Goal: Task Accomplishment & Management: Manage account settings

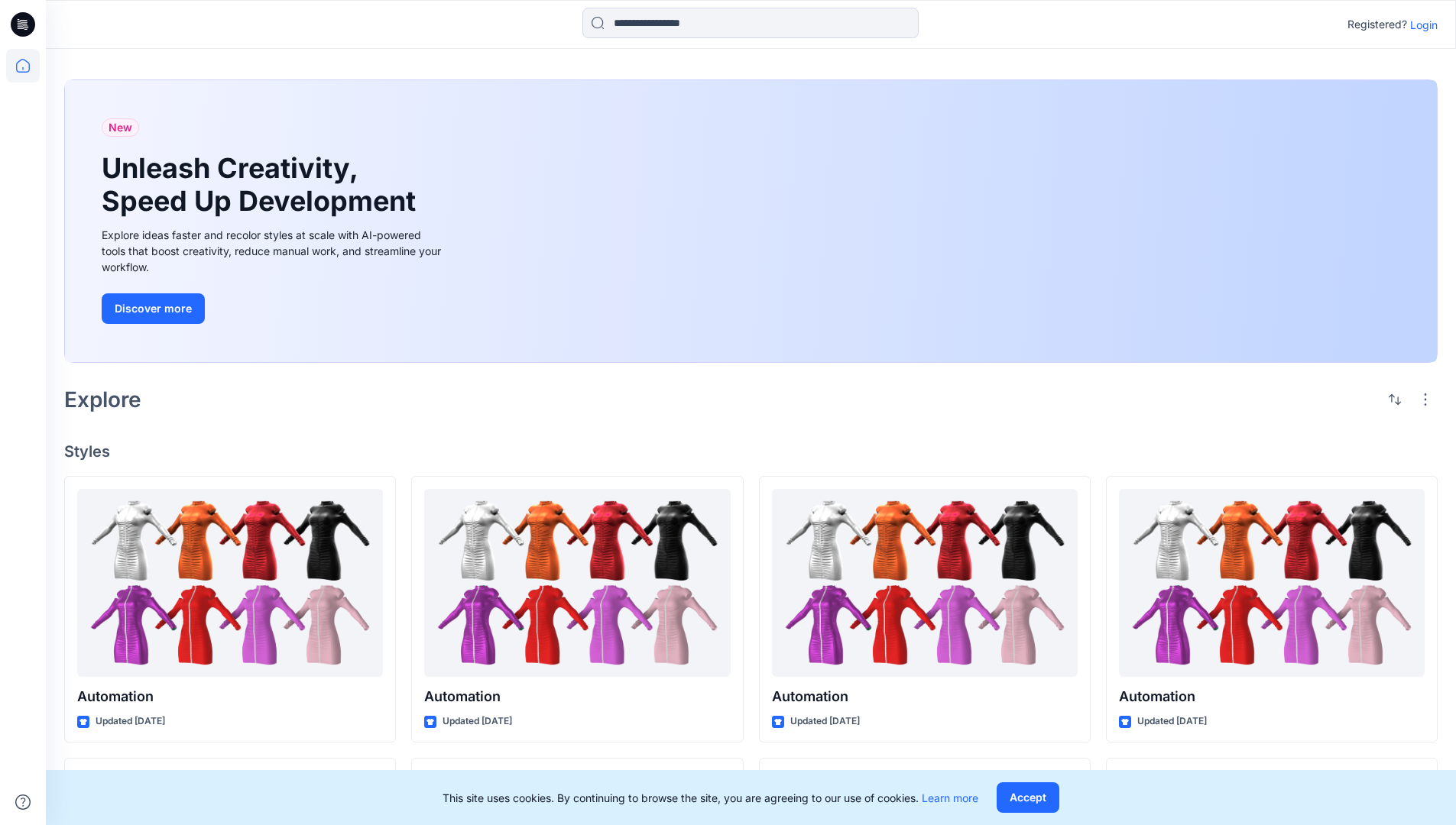
click at [1420, 24] on p "Login" at bounding box center [1424, 25] width 27 height 16
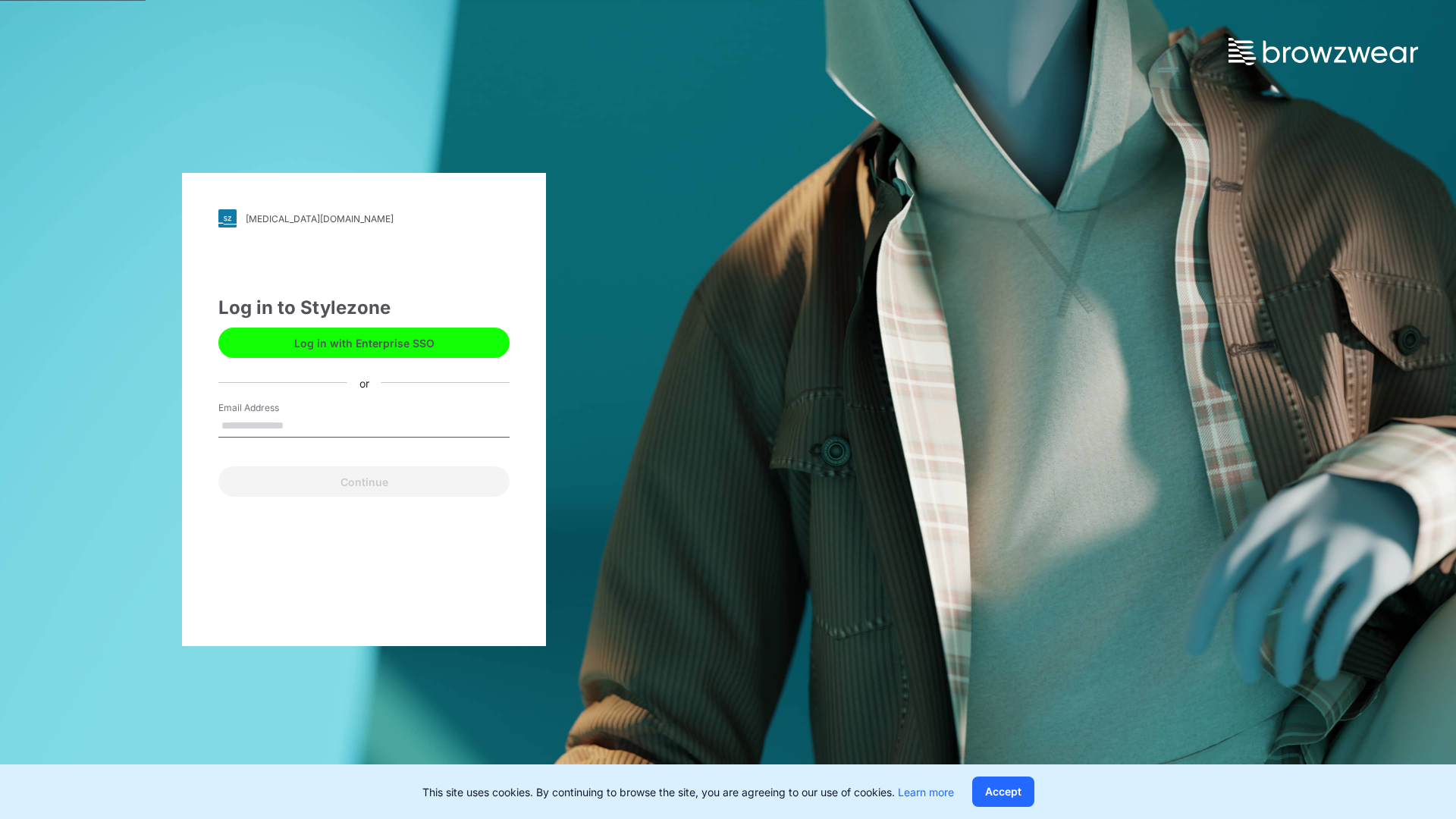
click at [300, 424] on input "Email Address" at bounding box center [364, 425] width 291 height 22
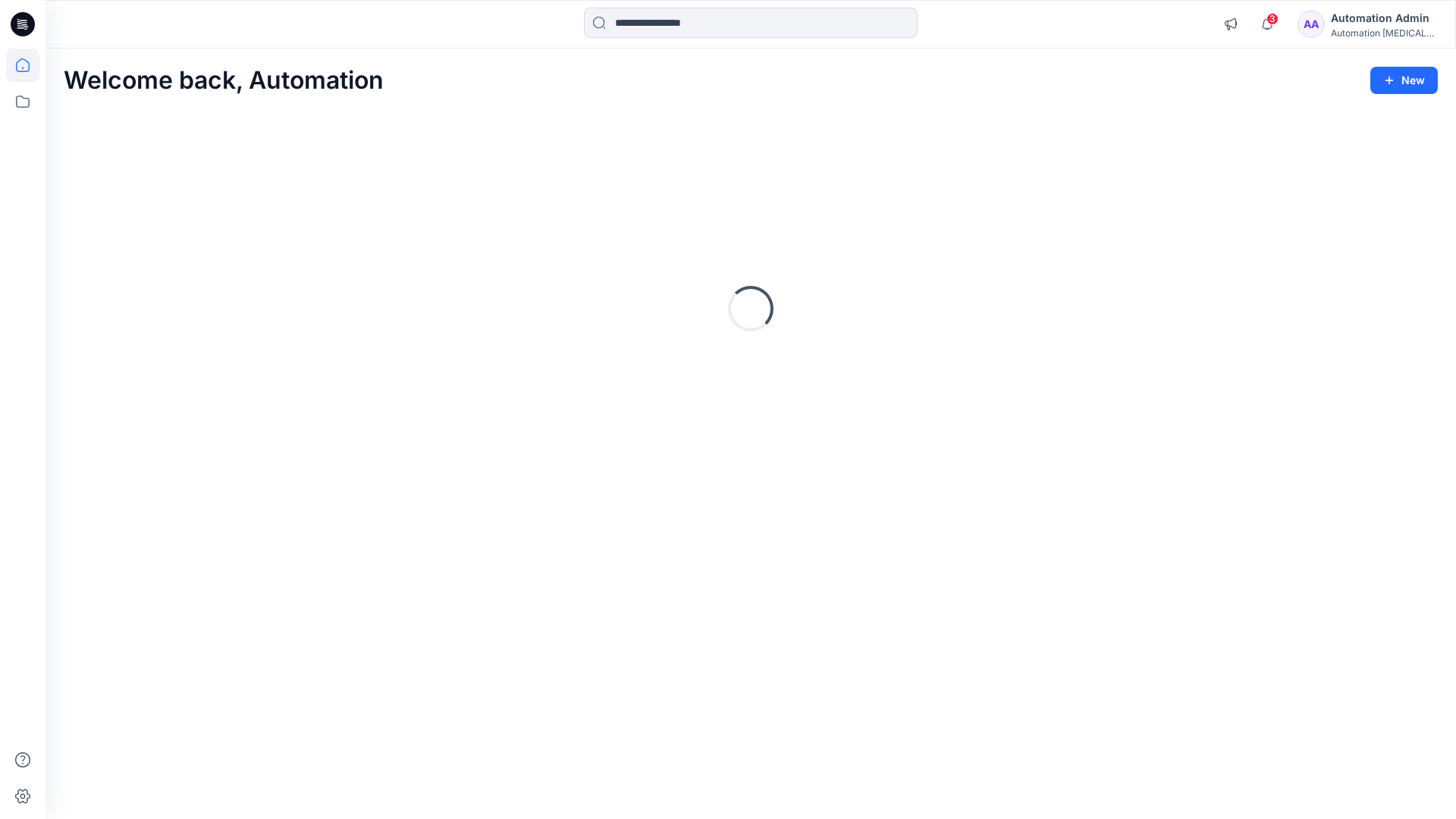
click at [29, 65] on icon at bounding box center [22, 64] width 13 height 13
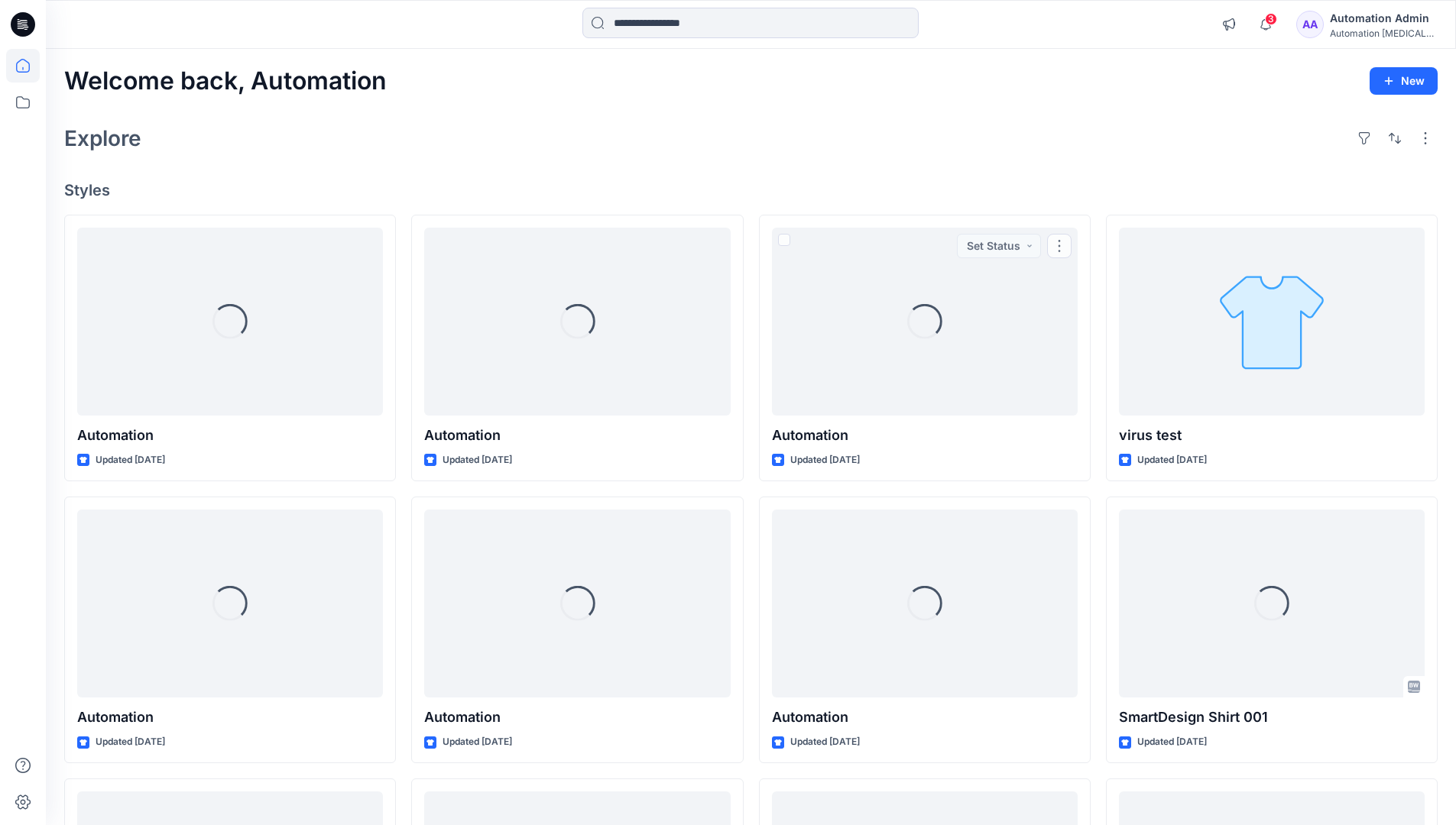
click at [1364, 24] on div "Automation Admin" at bounding box center [1383, 18] width 107 height 18
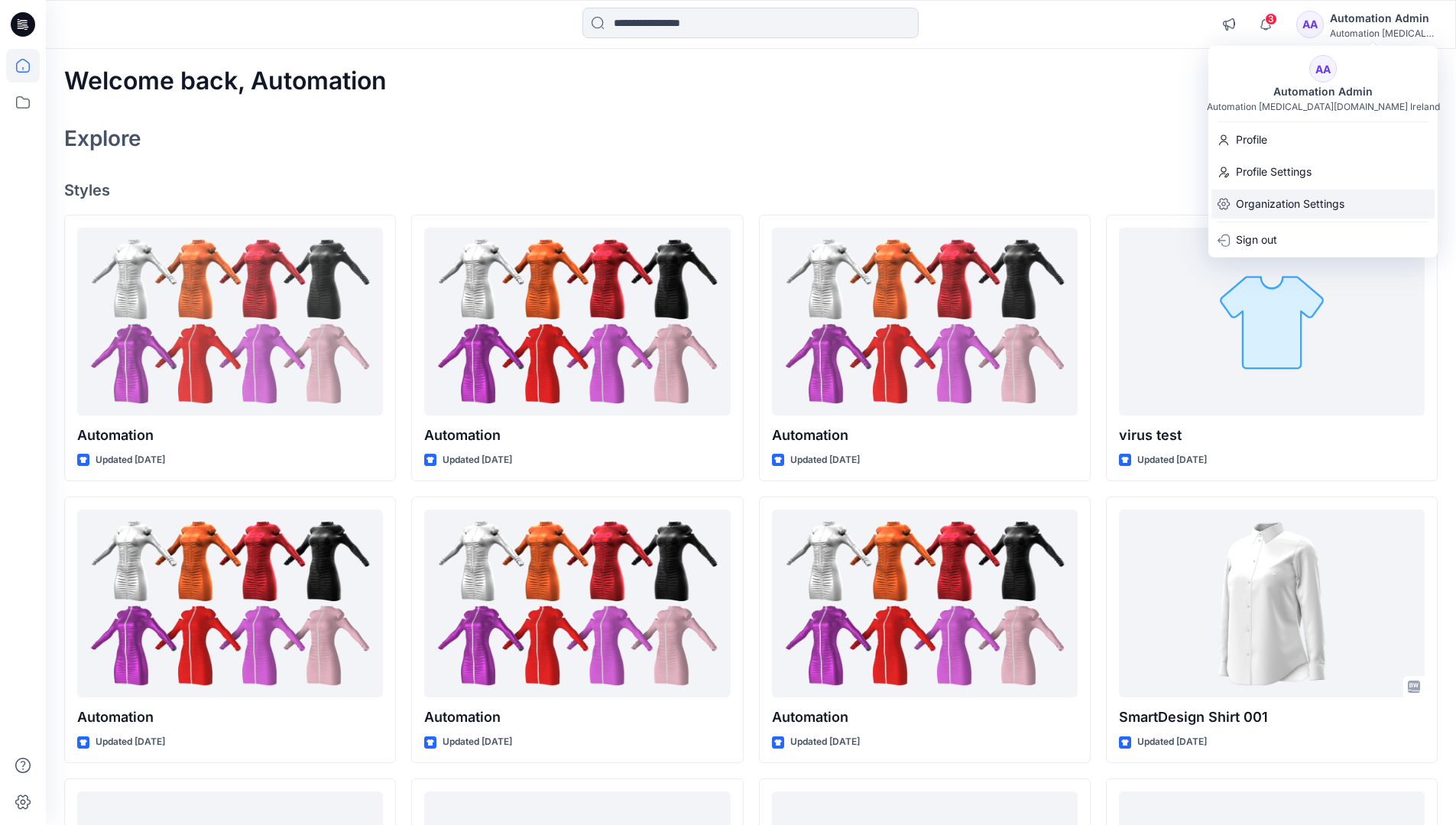
click at [1292, 194] on p "Organization Settings" at bounding box center [1290, 204] width 108 height 29
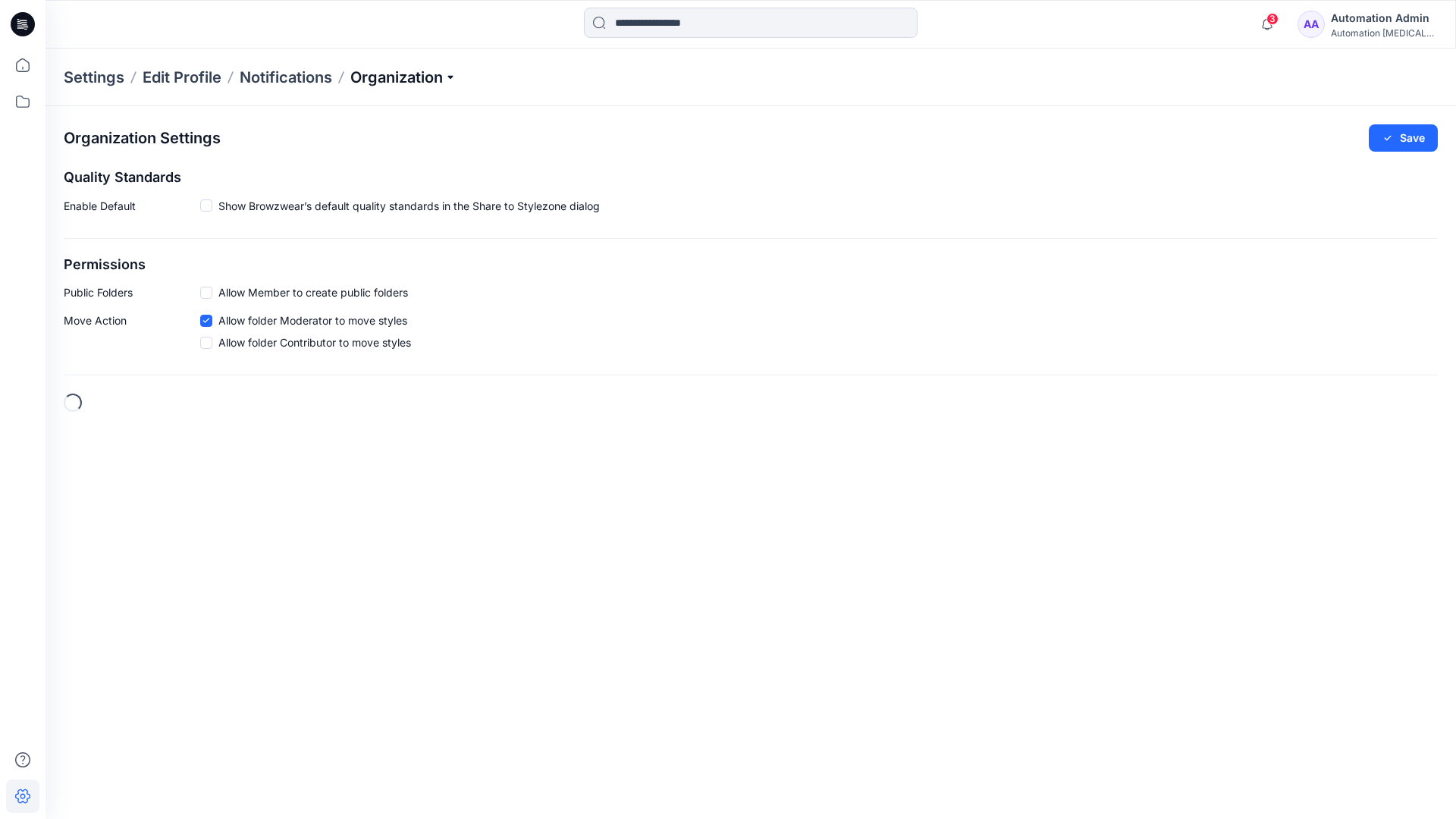
click at [450, 77] on p "Organization" at bounding box center [403, 78] width 107 height 21
click at [375, 141] on link "Edit Status Labels" at bounding box center [406, 141] width 217 height 30
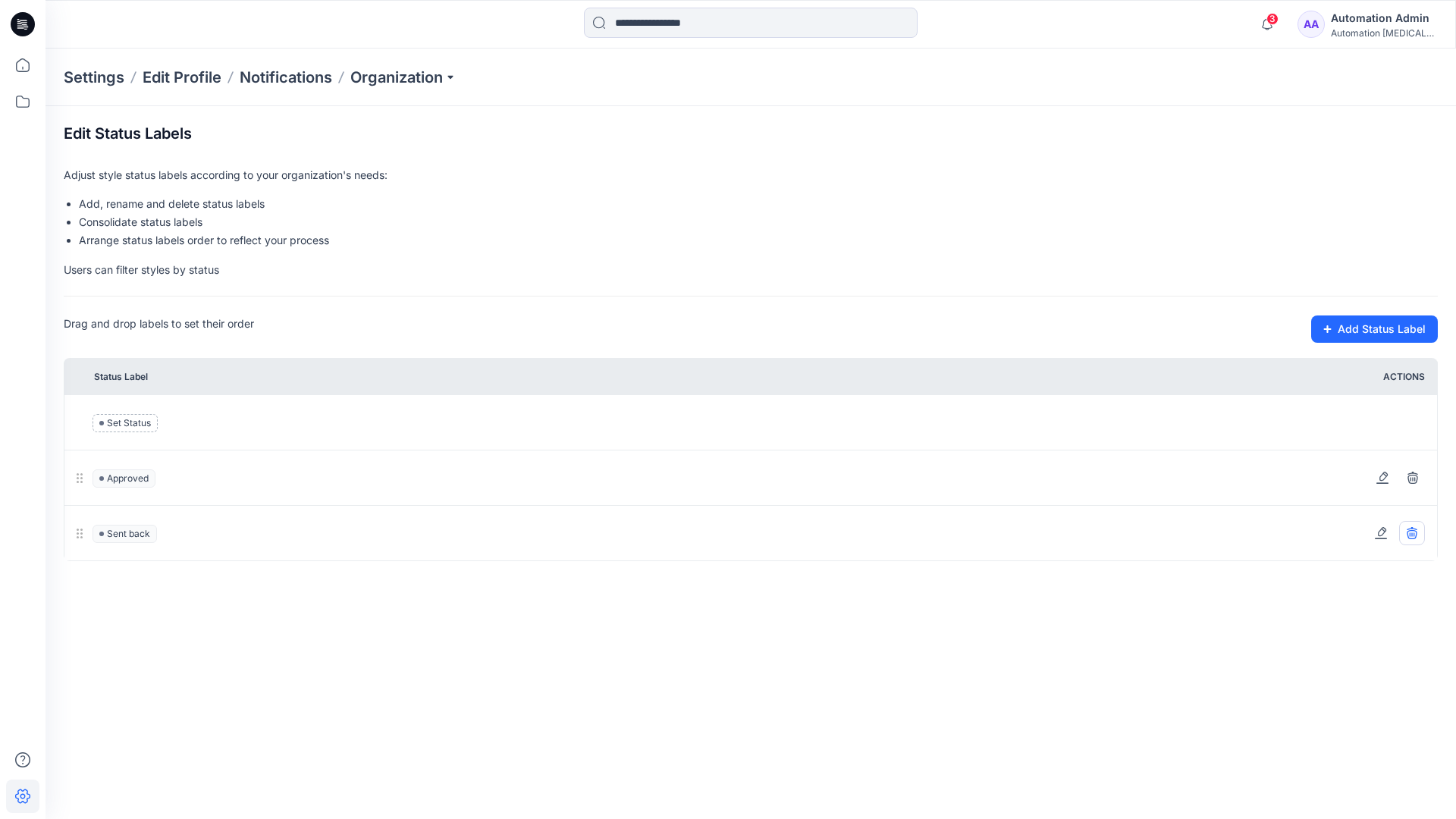
click at [1415, 533] on icon at bounding box center [1413, 533] width 13 height 13
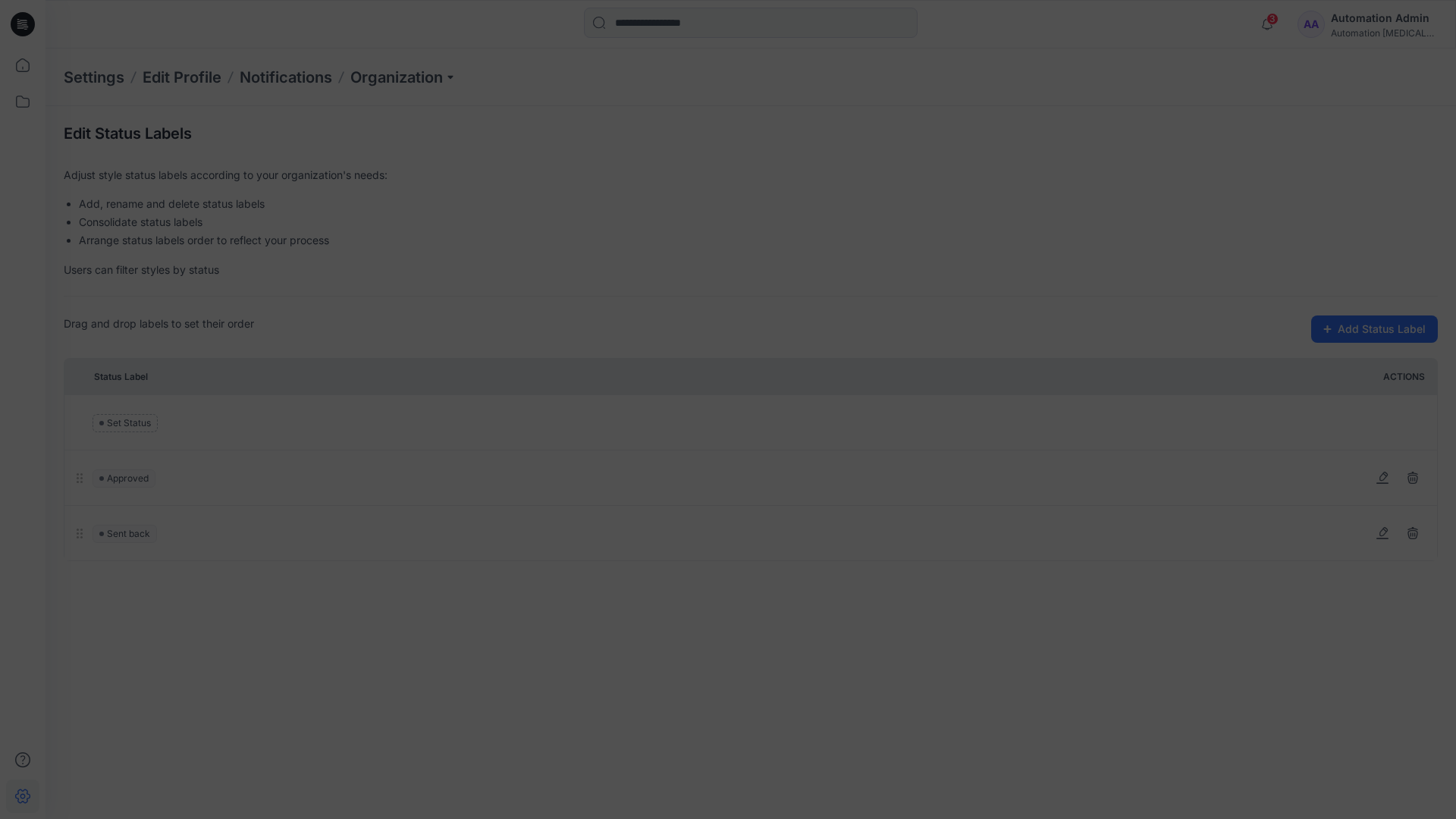
click at [533, 413] on span "Set Status" at bounding box center [527, 414] width 57 height 18
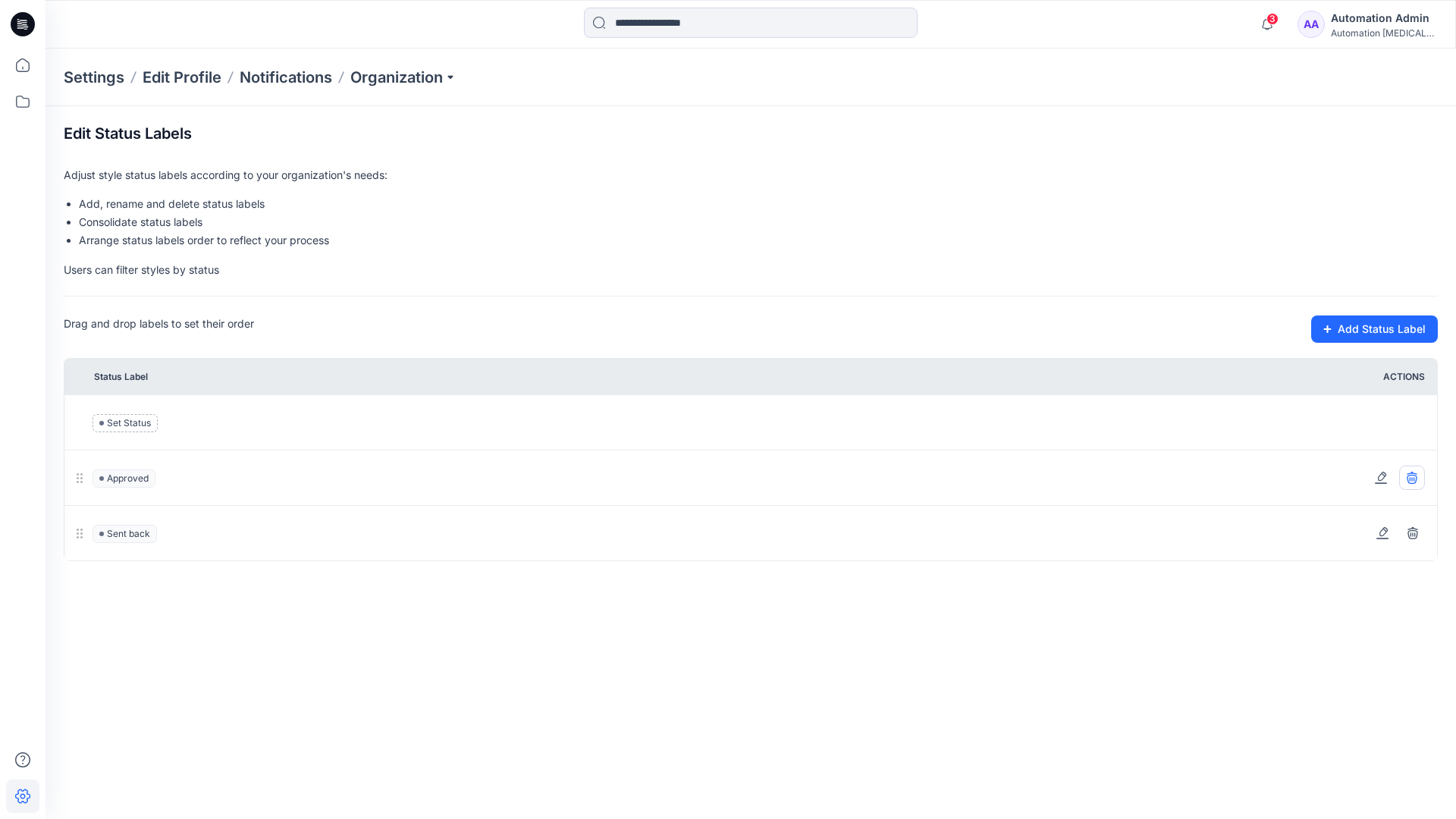
click at [1417, 480] on icon at bounding box center [1411, 479] width 10 height 9
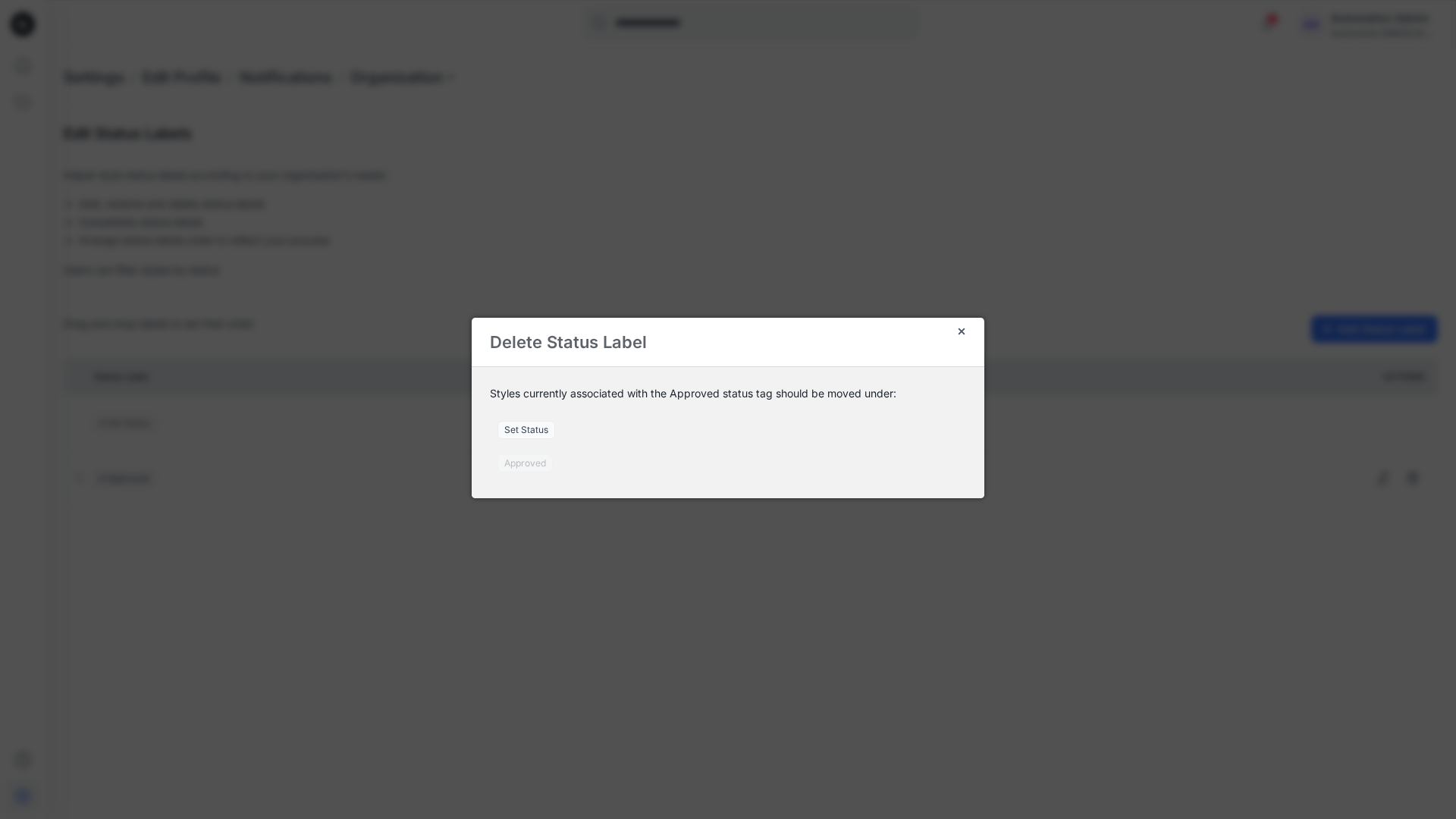
click at [535, 431] on span "Set Status" at bounding box center [527, 430] width 57 height 18
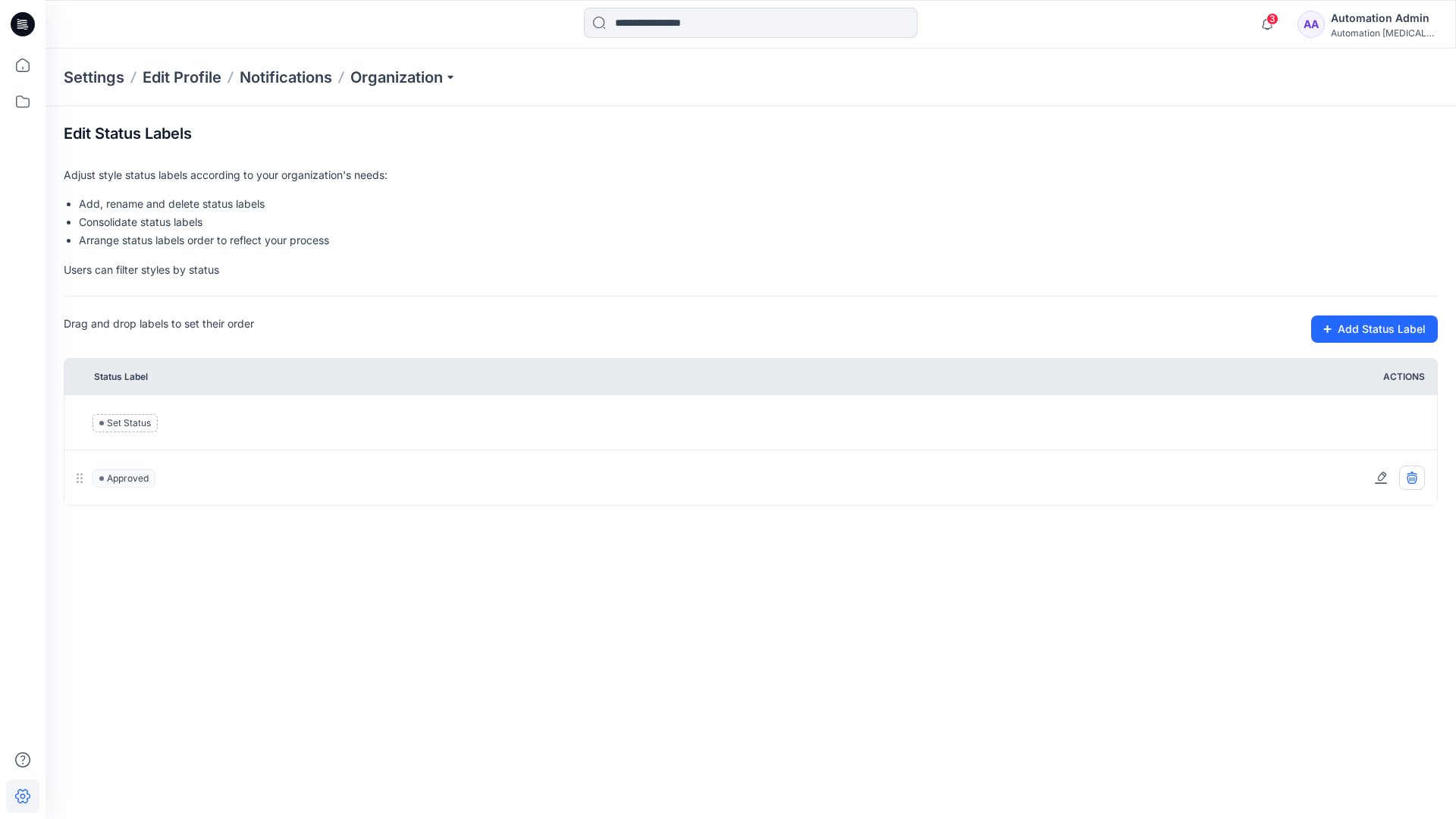
click at [1415, 475] on section "Edit Status Labels Adjust style status labels according to your organization's …" at bounding box center [751, 453] width 1411 height 694
click at [1358, 30] on div "Automation [MEDICAL_DATA]..." at bounding box center [1384, 32] width 107 height 12
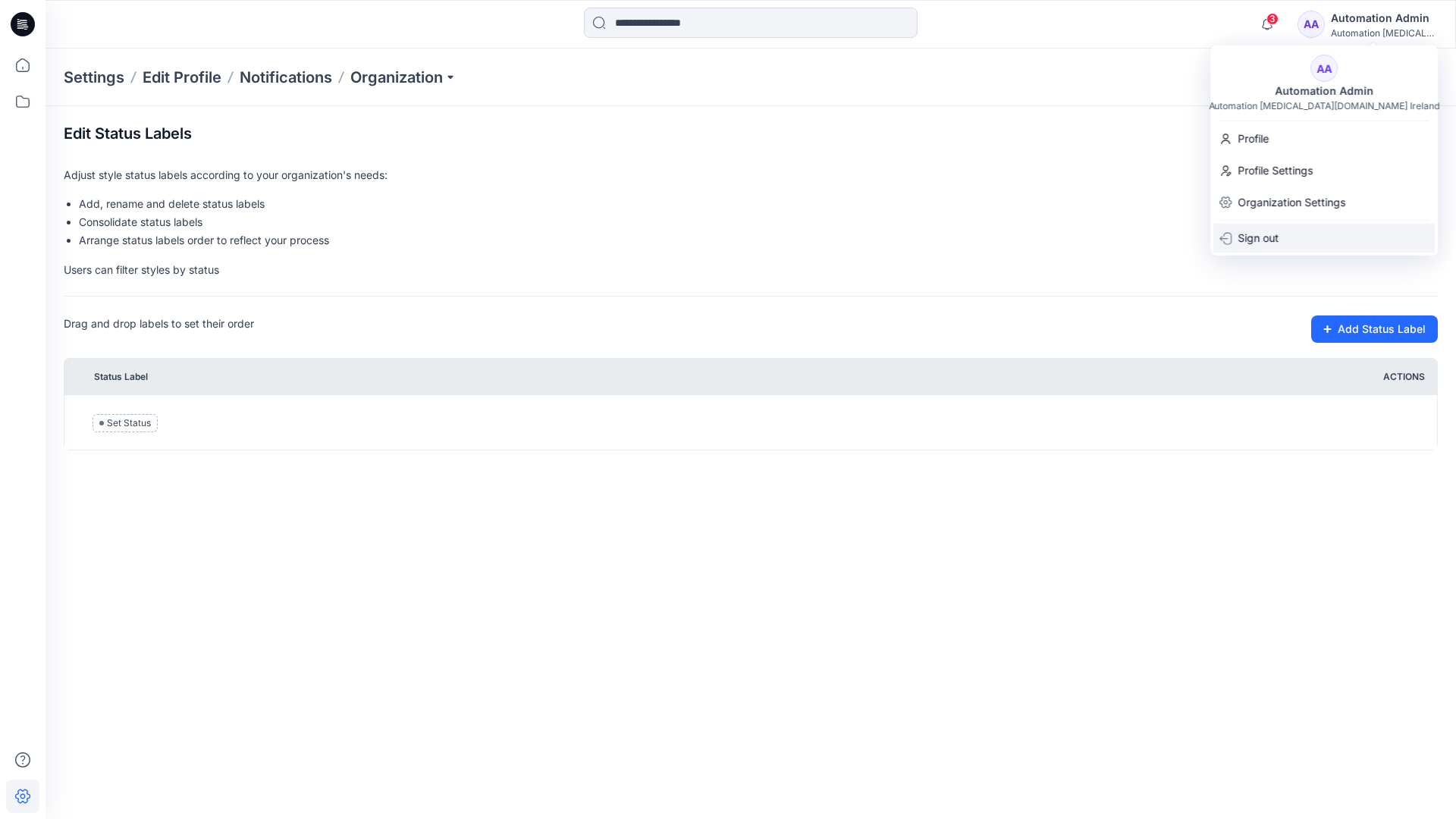
click at [1272, 233] on p "Sign out" at bounding box center [1258, 238] width 41 height 29
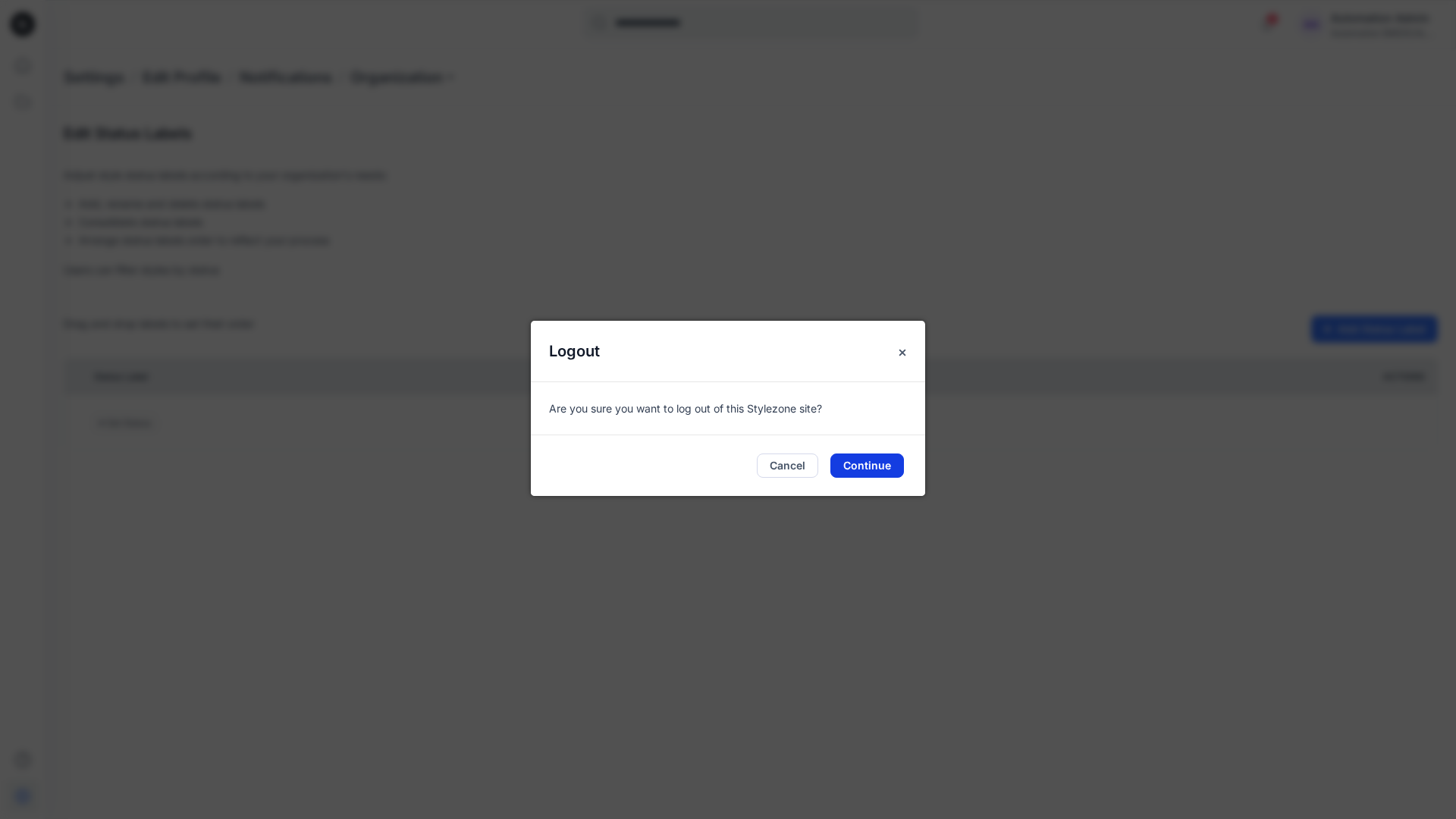
click at [877, 469] on button "Continue" at bounding box center [868, 465] width 73 height 24
